Goal: Information Seeking & Learning: Learn about a topic

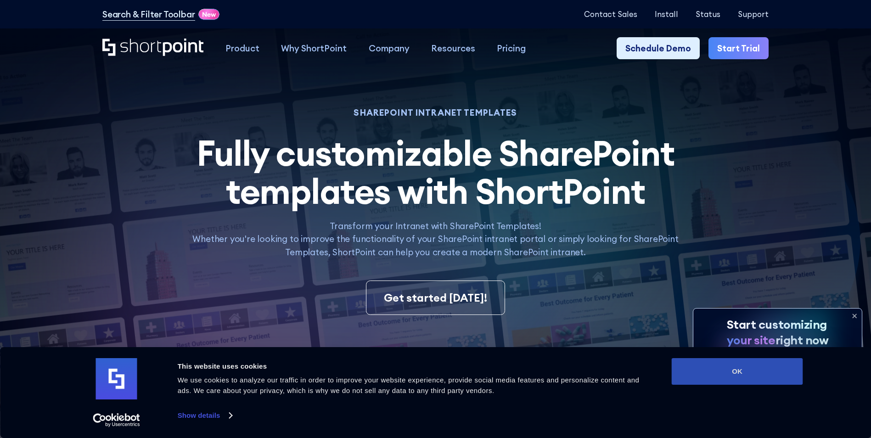
click at [772, 367] on button "OK" at bounding box center [737, 371] width 131 height 27
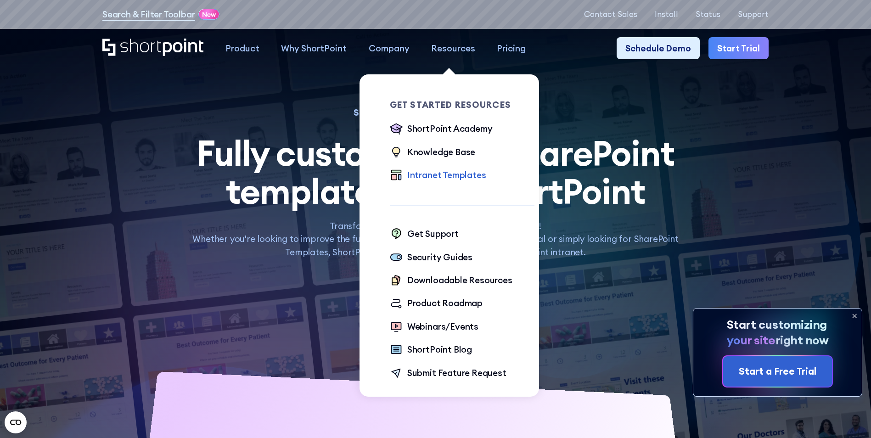
click at [458, 176] on div "Intranet Templates" at bounding box center [446, 175] width 79 height 13
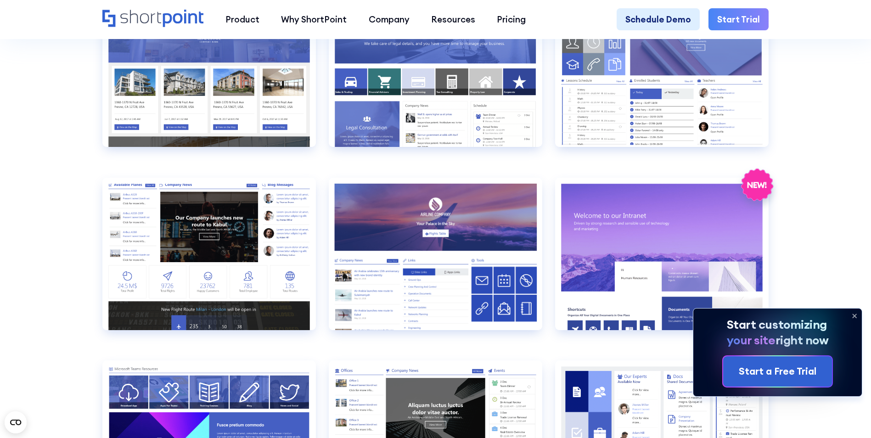
scroll to position [1058, 0]
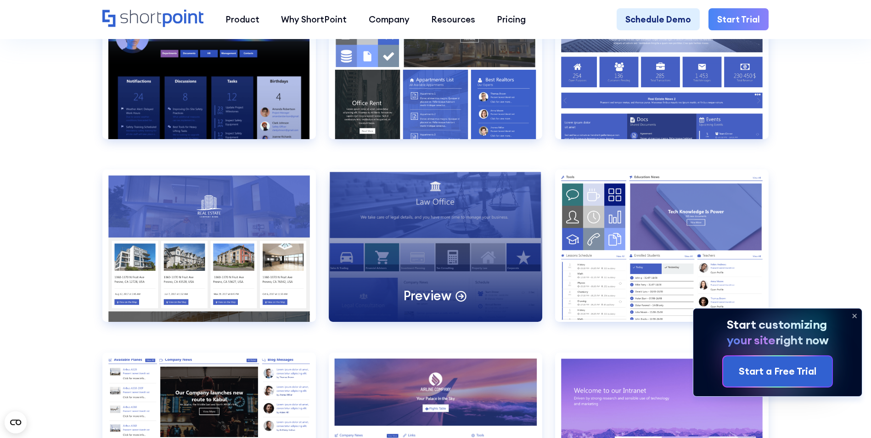
click at [473, 238] on div "Preview" at bounding box center [436, 245] width 214 height 152
